Goal: Find specific page/section: Find specific page/section

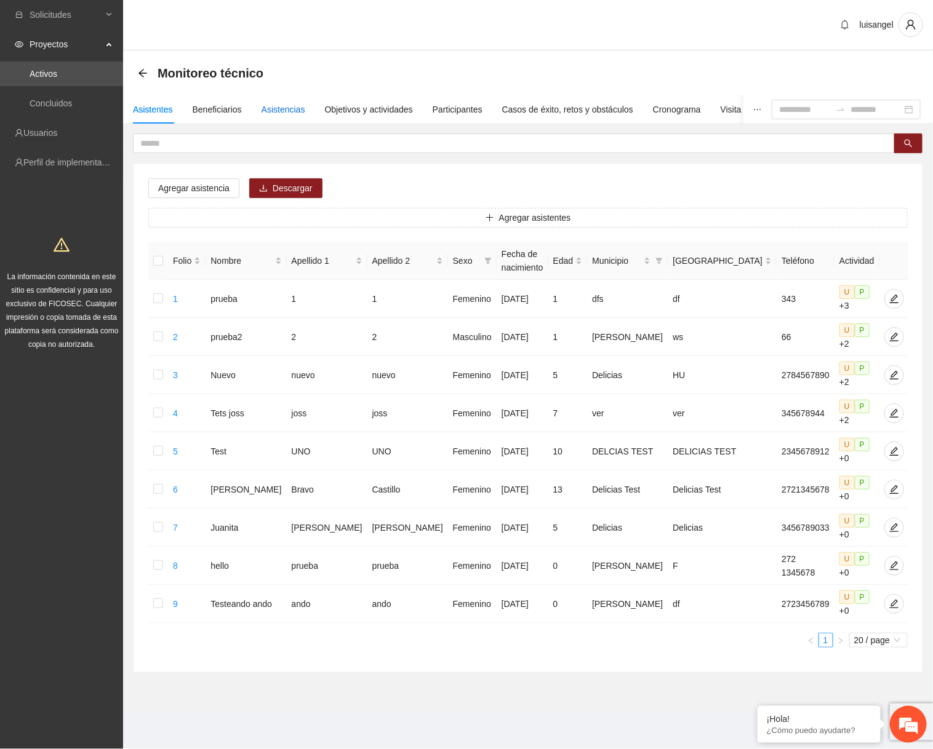
click at [282, 113] on div "Asistencias" at bounding box center [283, 110] width 44 height 14
click at [286, 109] on div "Asistencias" at bounding box center [283, 110] width 44 height 14
click at [301, 113] on div "Asistencias" at bounding box center [283, 110] width 44 height 14
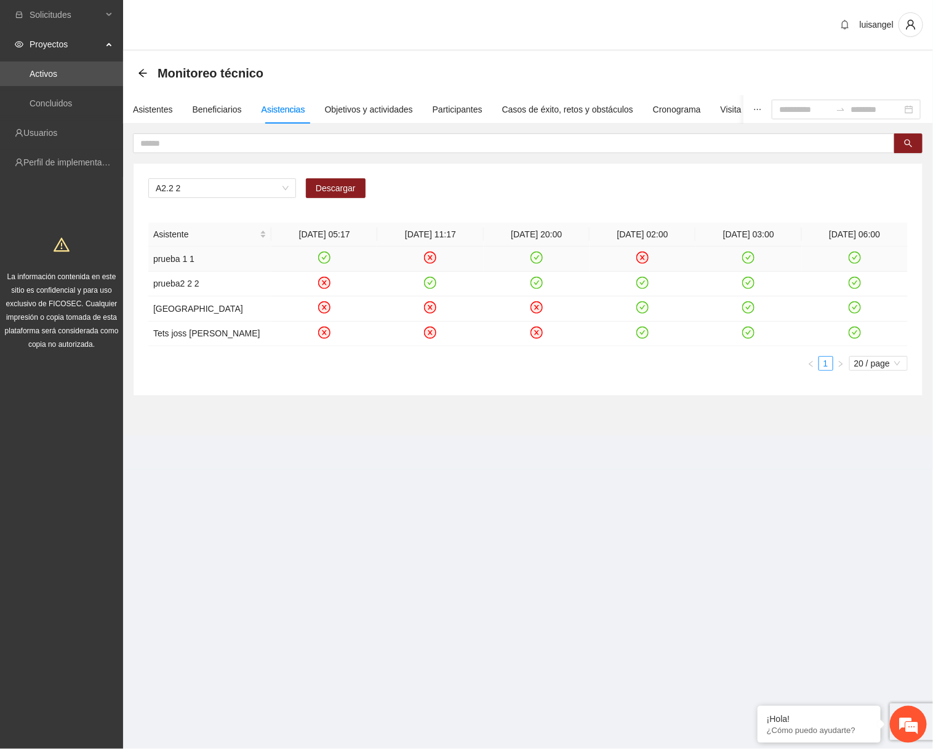
click at [435, 260] on icon "close-circle" at bounding box center [430, 258] width 12 height 12
click at [641, 254] on icon "close-circle" at bounding box center [642, 258] width 10 height 10
click at [432, 258] on icon "check-circle" at bounding box center [430, 258] width 10 height 10
click at [535, 256] on icon "check-circle" at bounding box center [537, 258] width 10 height 10
click at [138, 114] on div "Asistentes" at bounding box center [153, 110] width 40 height 14
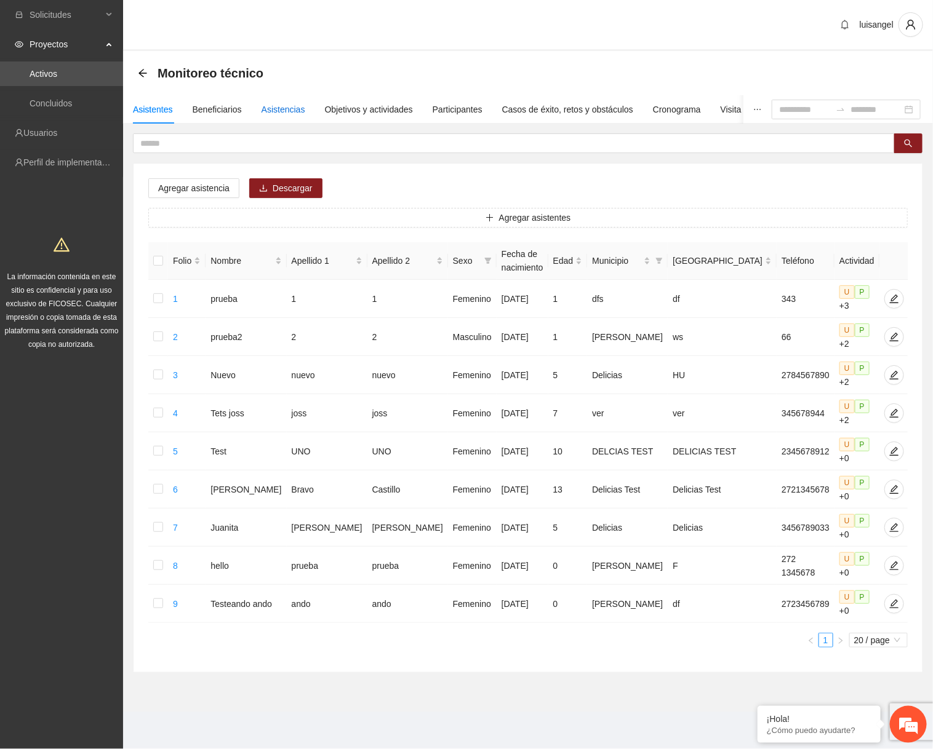
click at [293, 107] on div "Asistencias" at bounding box center [283, 110] width 44 height 14
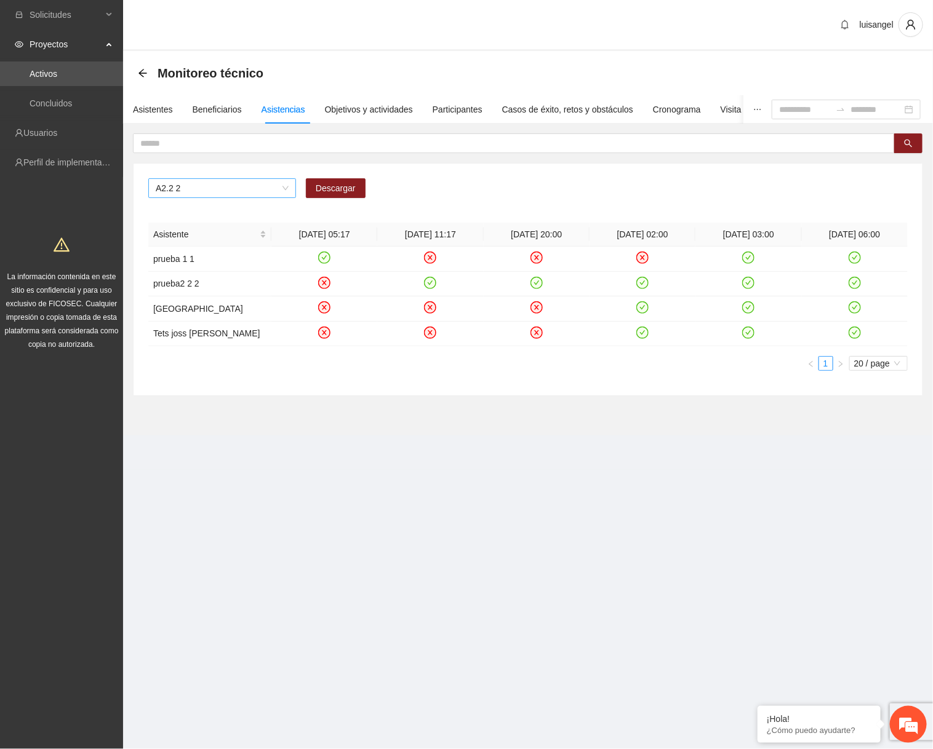
click at [265, 187] on span "A2.2 2" at bounding box center [222, 188] width 133 height 18
click at [385, 167] on div "A2.2 2 Descargar Asistente [DATE] 05:17 [DATE] 11:17 [DATE] 20:00 [DATE] 02:00 …" at bounding box center [528, 280] width 789 height 232
click at [428, 260] on icon "close-circle" at bounding box center [430, 258] width 10 height 10
click at [393, 236] on th "[DATE] 11:17" at bounding box center [430, 235] width 106 height 24
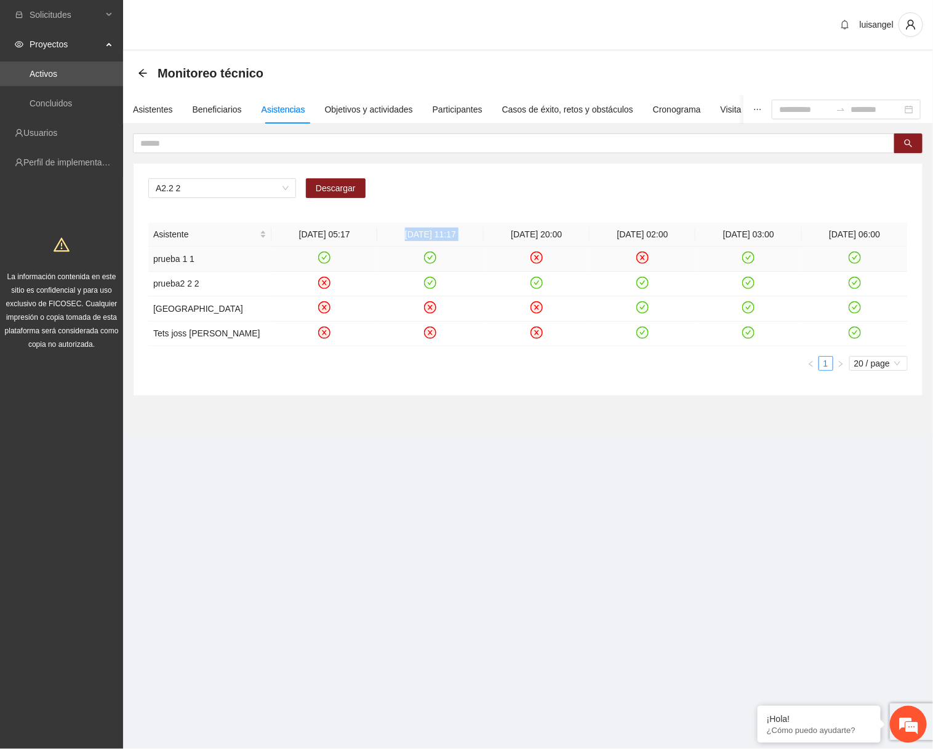
click at [393, 236] on th "[DATE] 11:17" at bounding box center [430, 235] width 106 height 24
copy th "[DATE] 11:17"
click at [157, 112] on div "Asistentes" at bounding box center [153, 110] width 40 height 14
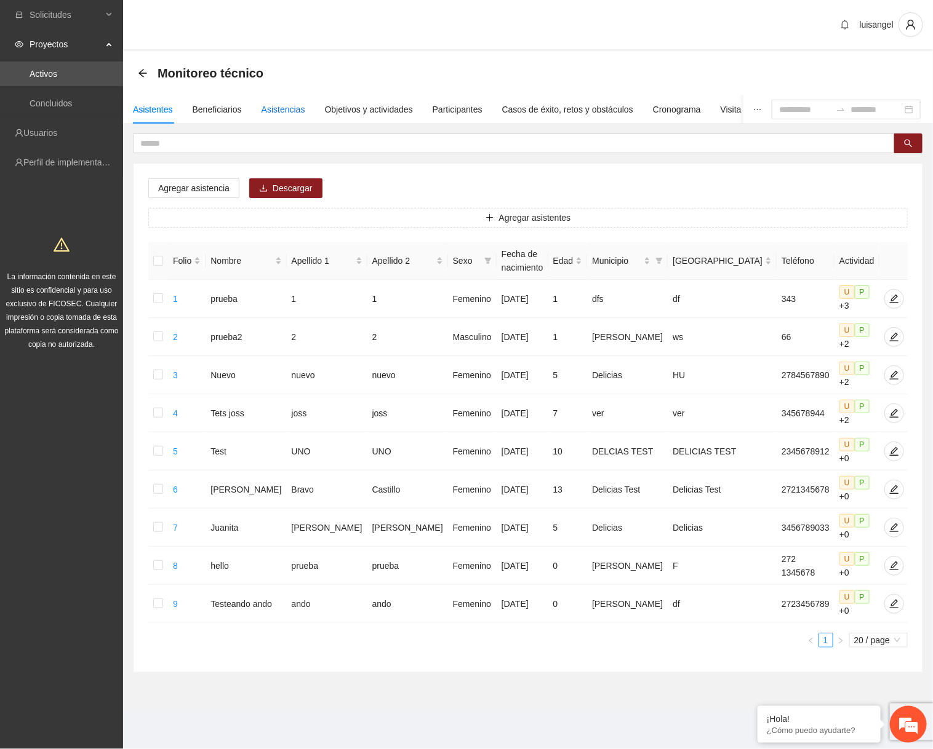
click at [285, 112] on div "Asistencias" at bounding box center [283, 110] width 44 height 14
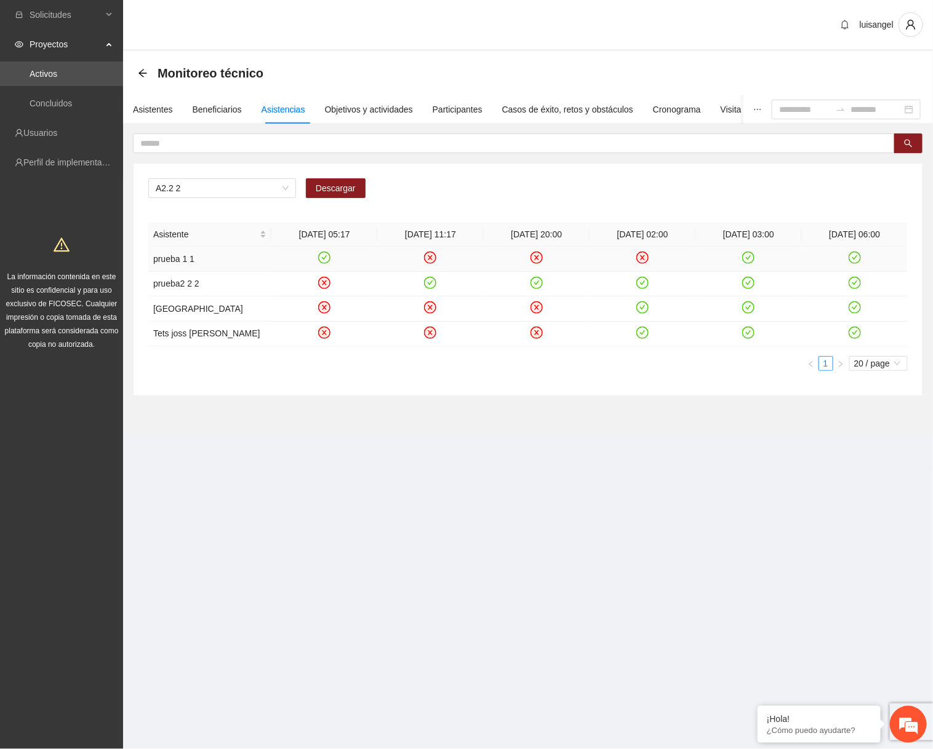
click at [436, 256] on icon "close-circle" at bounding box center [430, 258] width 12 height 12
click at [226, 115] on div "Beneficiarios" at bounding box center [217, 110] width 49 height 14
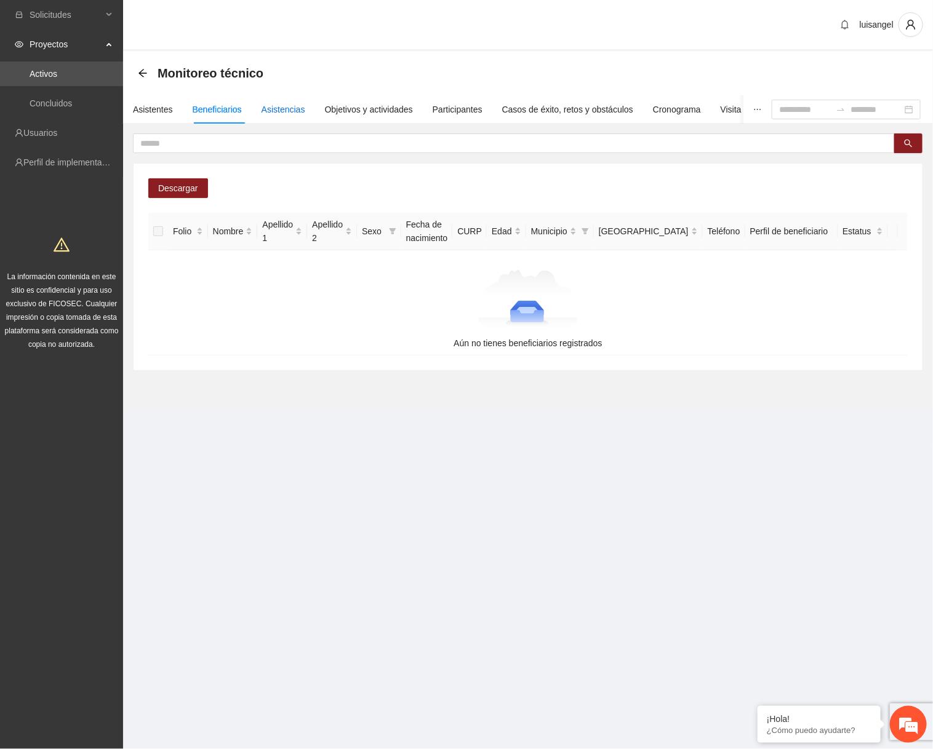
click at [276, 113] on div "Asistencias" at bounding box center [283, 110] width 44 height 14
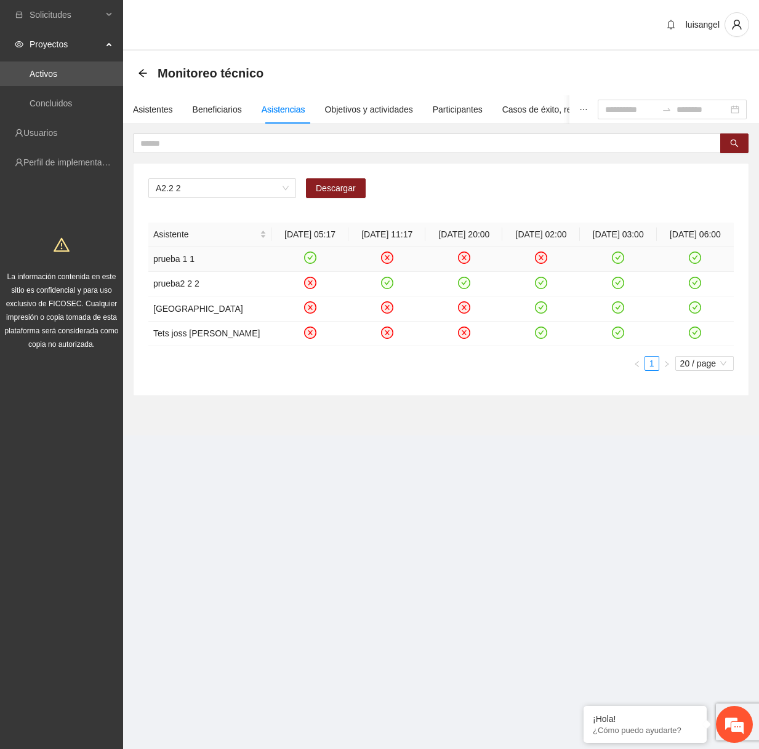
click at [385, 264] on icon "close-circle" at bounding box center [387, 258] width 12 height 12
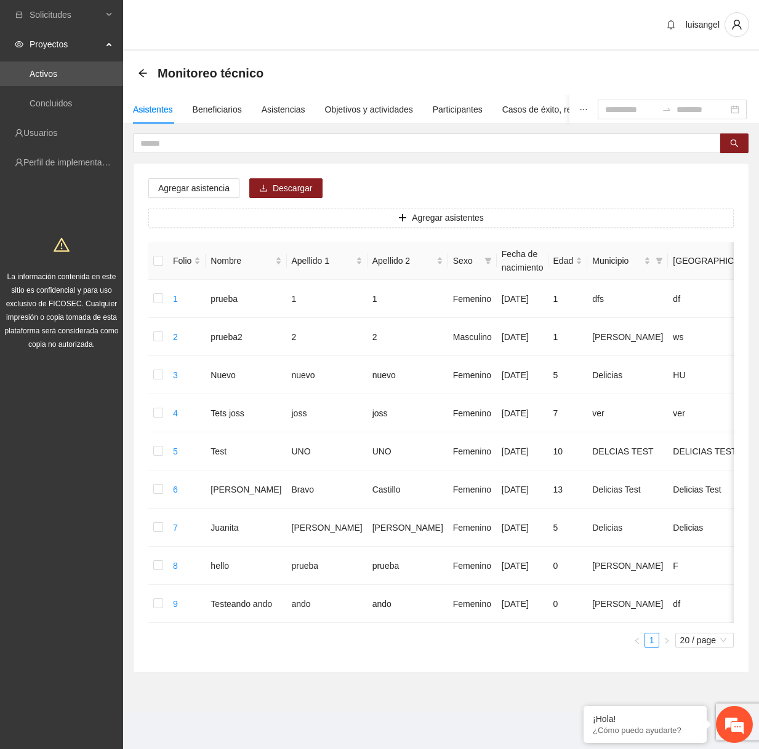
click at [279, 125] on div "Asistentes Beneficiarios Asistencias Objetivos y actividades Participantes Caso…" at bounding box center [441, 384] width 636 height 578
click at [283, 117] on div "Asistencias" at bounding box center [283, 109] width 44 height 28
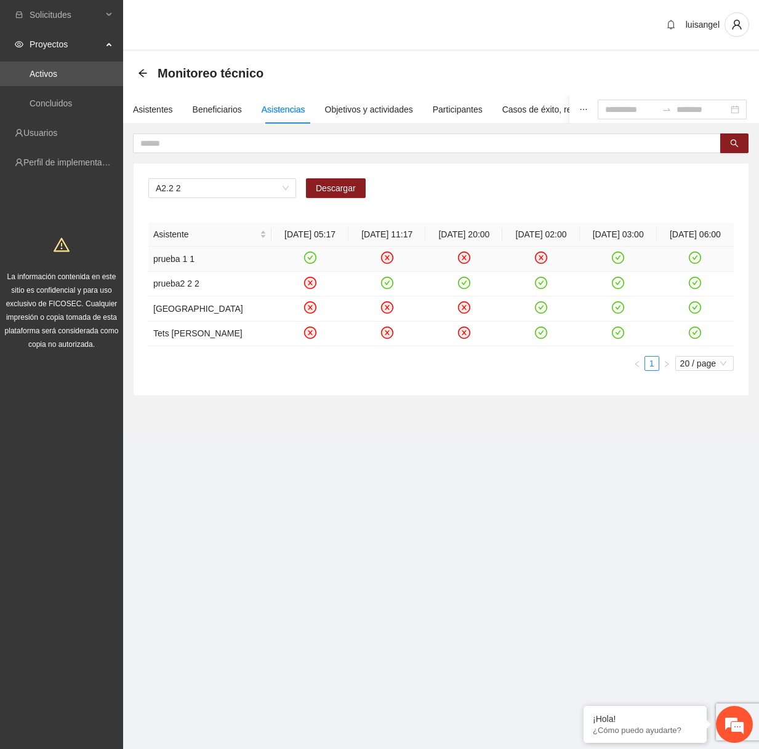
click at [388, 263] on icon "close-circle" at bounding box center [386, 258] width 10 height 10
click at [353, 113] on div "Objetivos y actividades" at bounding box center [369, 110] width 88 height 14
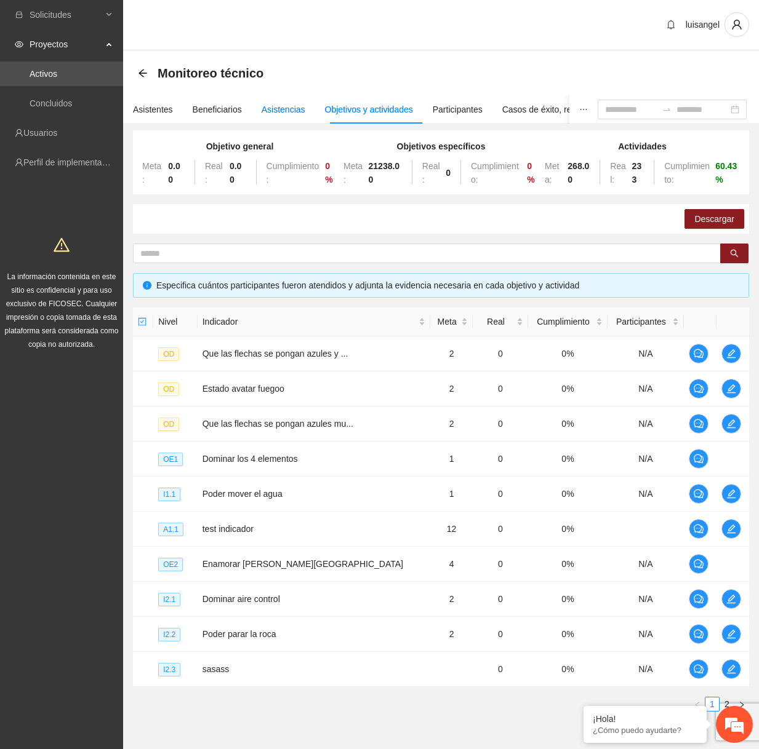
click at [284, 114] on div "Asistencias" at bounding box center [283, 110] width 44 height 14
